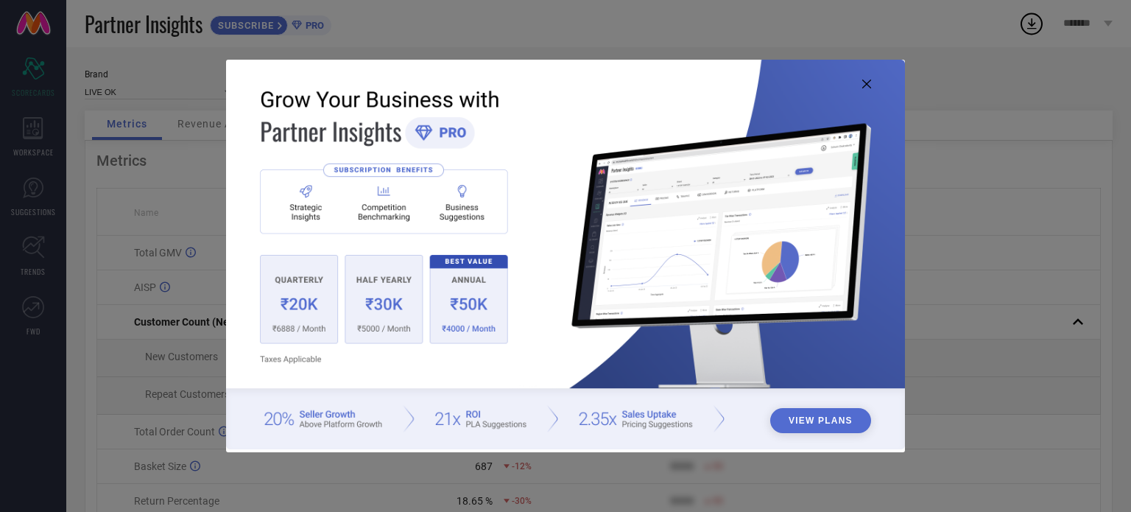
click at [862, 85] on icon at bounding box center [866, 84] width 9 height 9
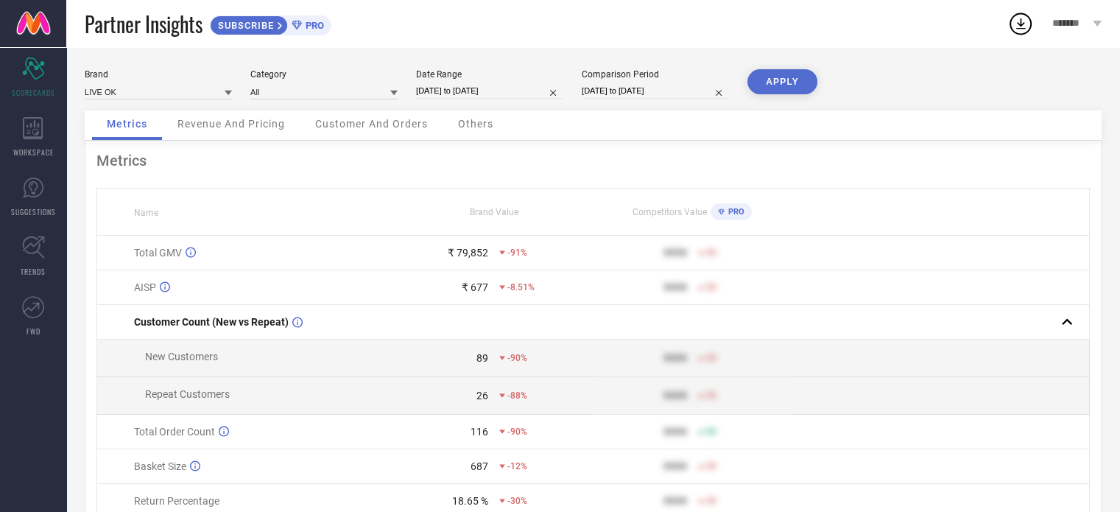
select select "8"
select select "2025"
select select "9"
select select "2025"
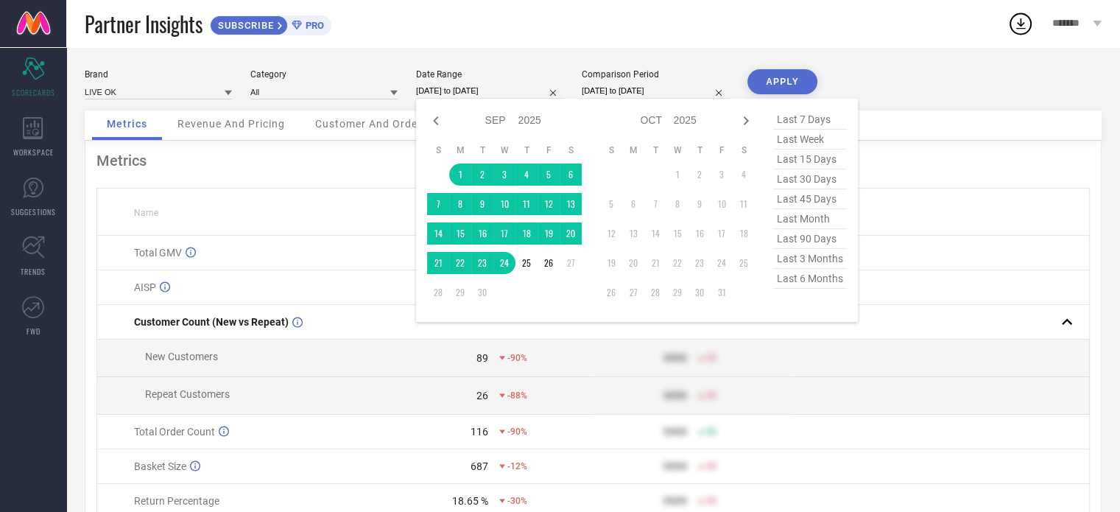
click at [471, 89] on input "[DATE] to [DATE]" at bounding box center [489, 90] width 147 height 15
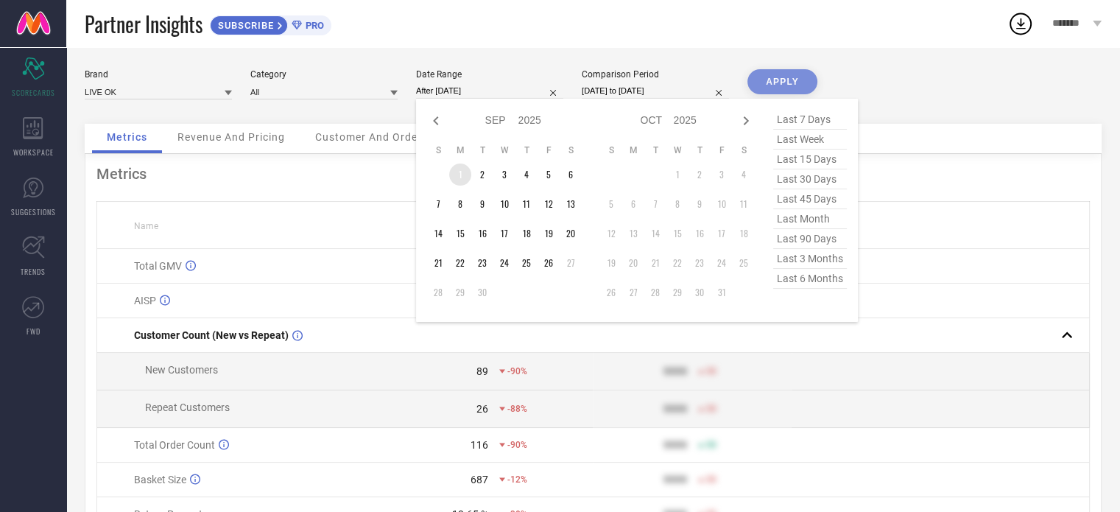
click at [462, 167] on td "1" at bounding box center [460, 175] width 22 height 22
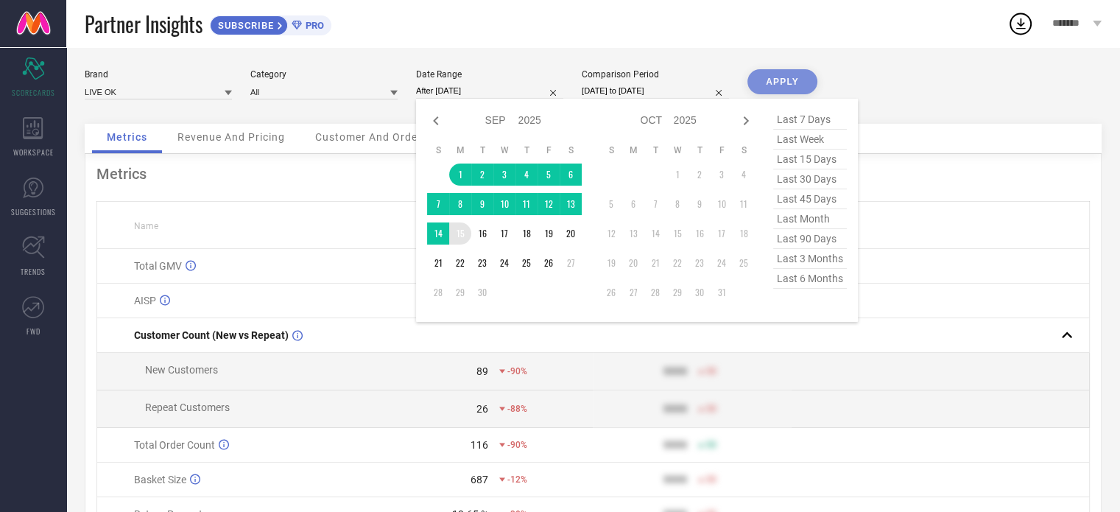
type input "[DATE] to [DATE]"
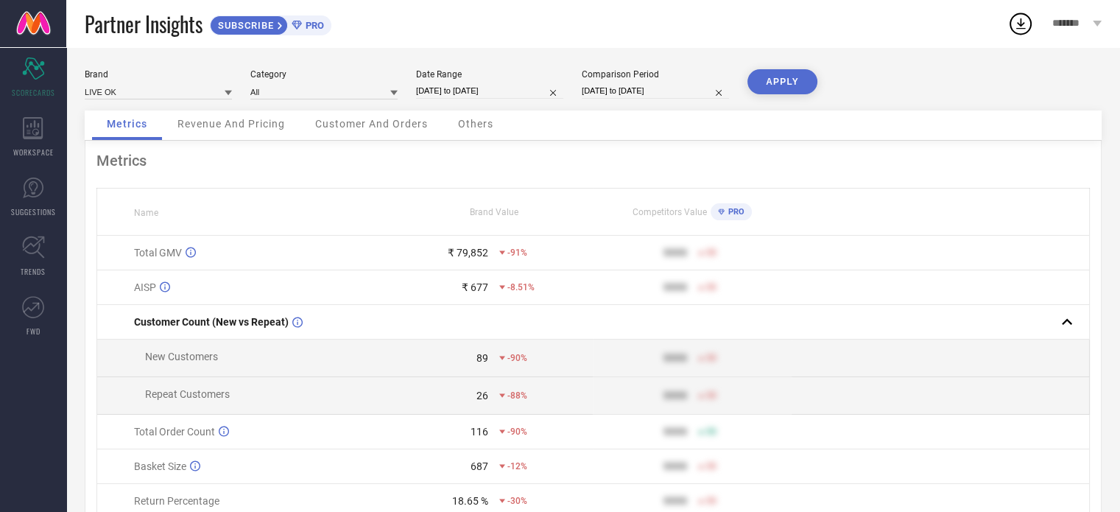
click at [784, 88] on button "APPLY" at bounding box center [783, 81] width 70 height 25
select select "8"
select select "2025"
select select "9"
select select "2025"
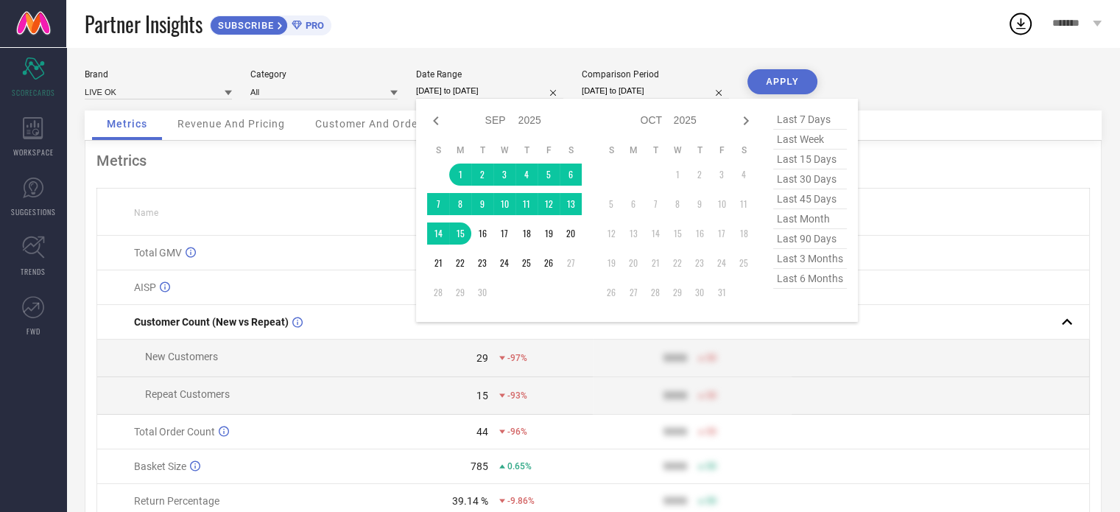
click at [474, 96] on input "[DATE] to [DATE]" at bounding box center [489, 90] width 147 height 15
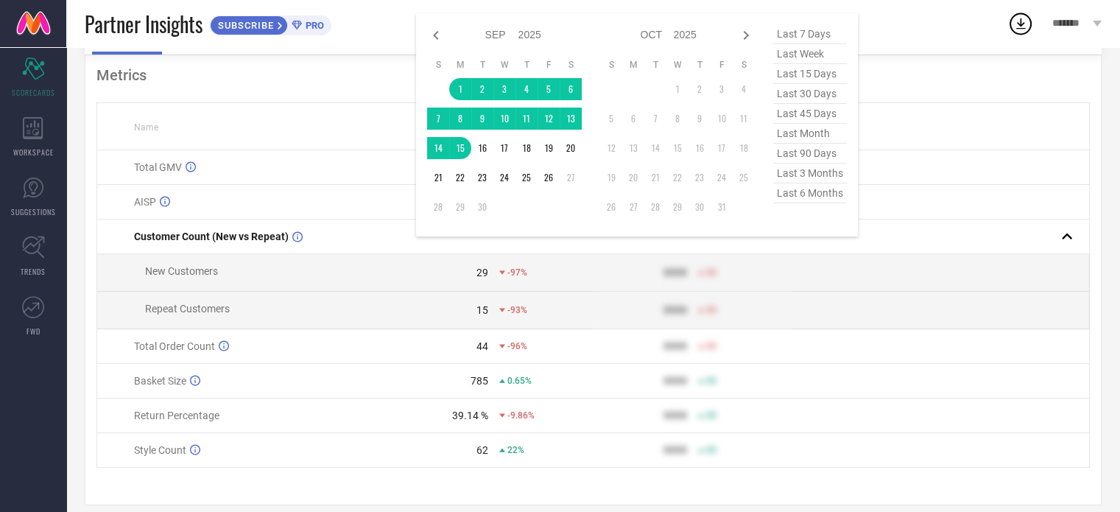
scroll to position [85, 0]
click at [487, 147] on td "16" at bounding box center [482, 148] width 22 height 22
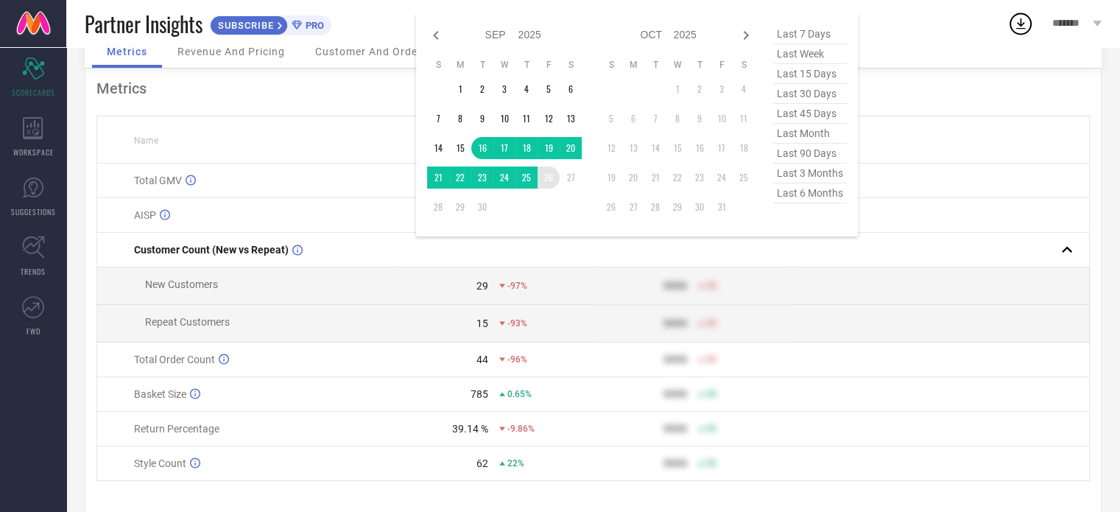
type input "[DATE] to [DATE]"
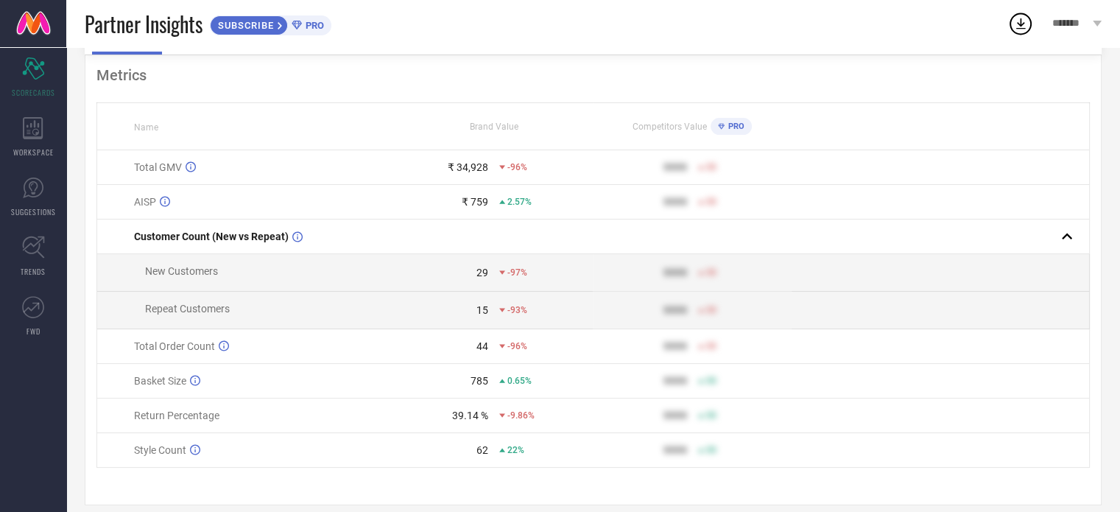
scroll to position [0, 0]
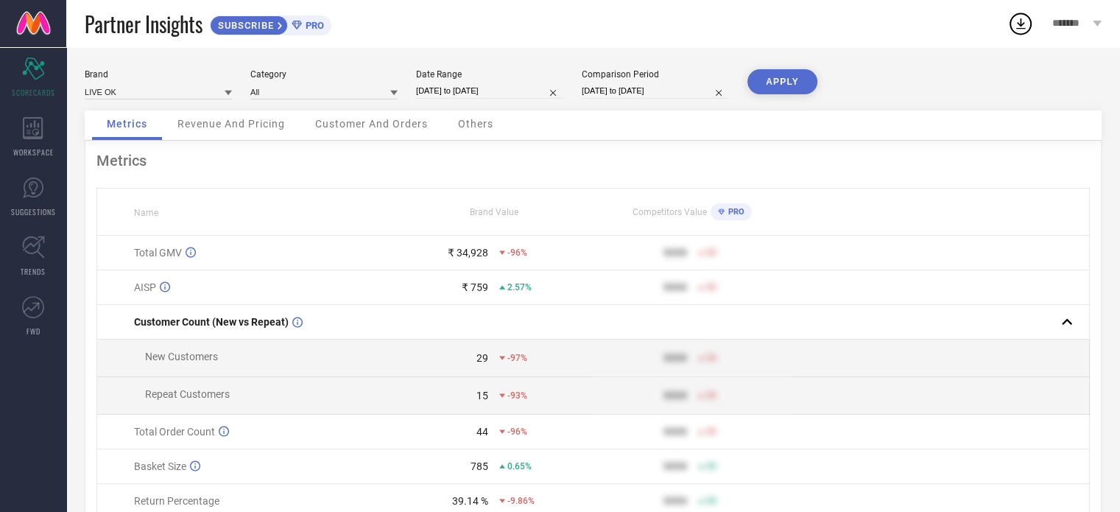
click at [782, 91] on button "APPLY" at bounding box center [783, 81] width 70 height 25
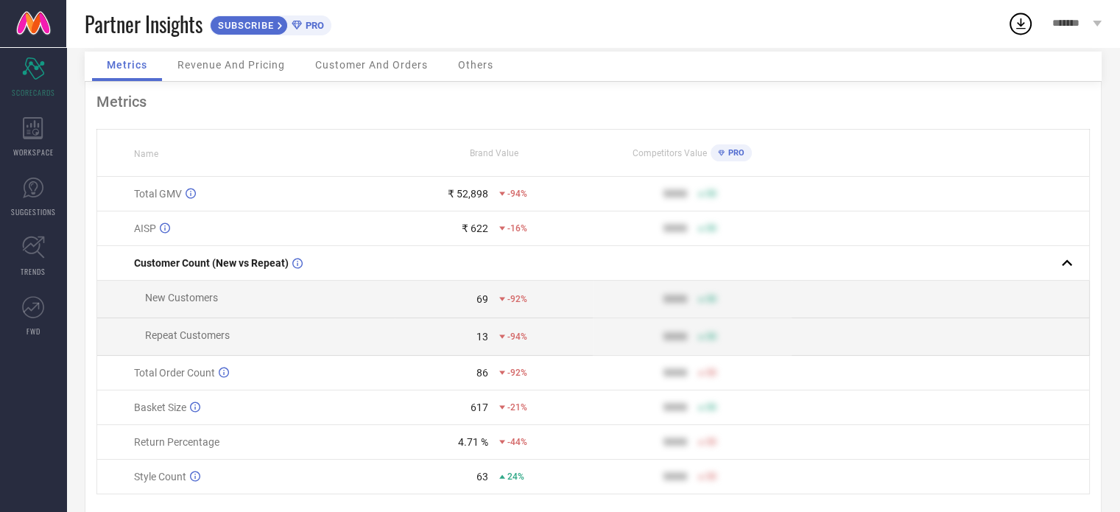
scroll to position [76, 0]
